Goal: Information Seeking & Learning: Stay updated

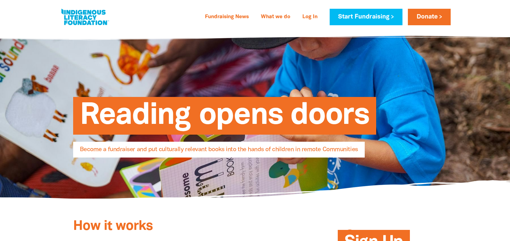
select select "AU"
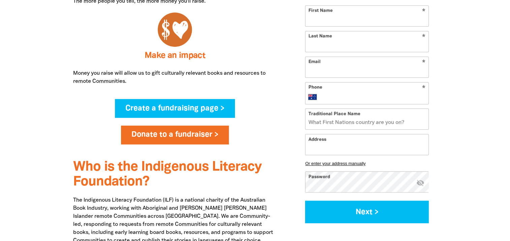
scroll to position [472, 0]
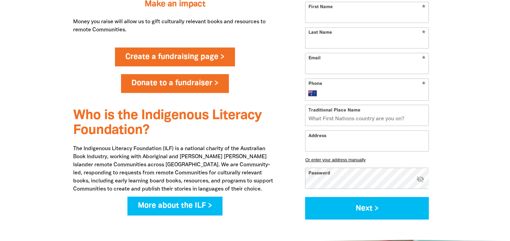
click at [198, 59] on link "Create a fundraising page >" at bounding box center [175, 57] width 120 height 19
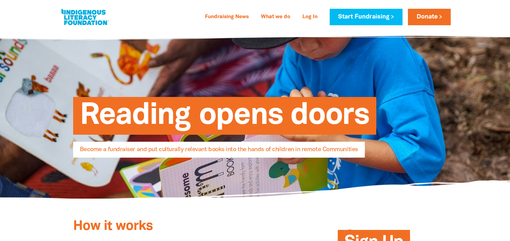
select select "AU"
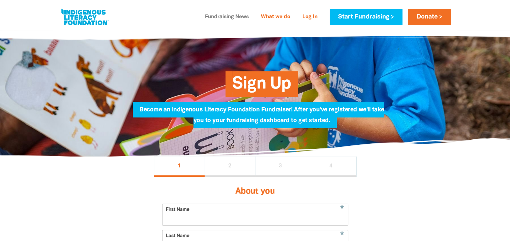
click at [233, 16] on link "Fundraising News" at bounding box center [227, 17] width 52 height 11
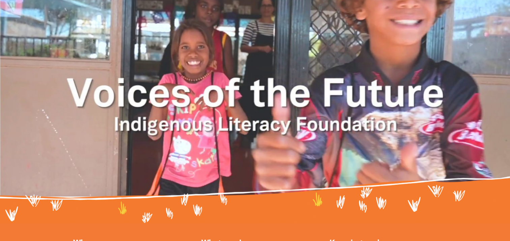
scroll to position [1180, 0]
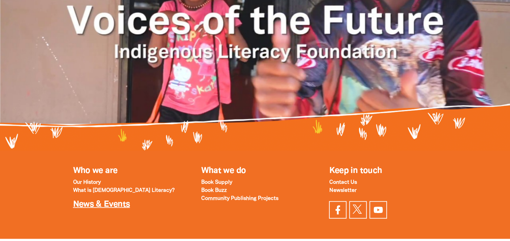
click at [106, 201] on link "News & Events" at bounding box center [101, 205] width 57 height 8
